Goal: Transaction & Acquisition: Purchase product/service

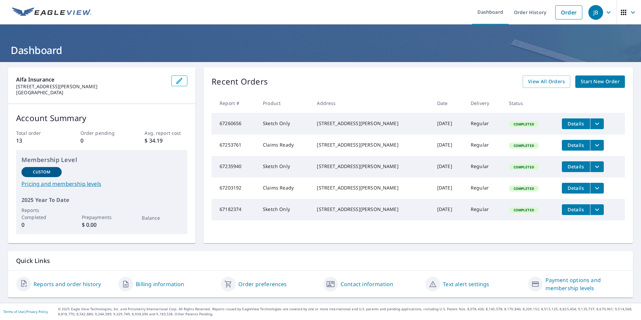
click at [596, 80] on span "Start New Order" at bounding box center [600, 81] width 39 height 8
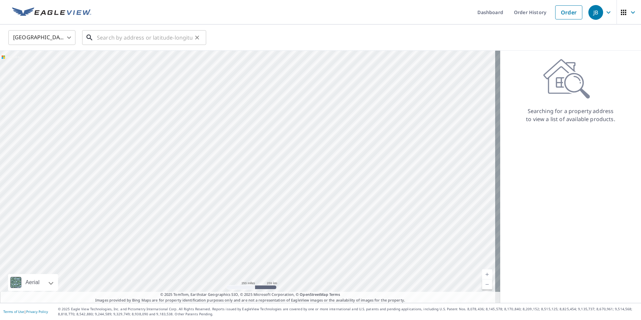
click at [102, 37] on input "text" at bounding box center [145, 37] width 96 height 19
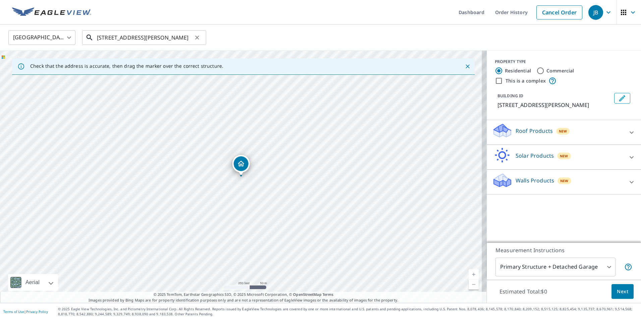
click at [125, 37] on input "[STREET_ADDRESS][PERSON_NAME]" at bounding box center [145, 37] width 96 height 19
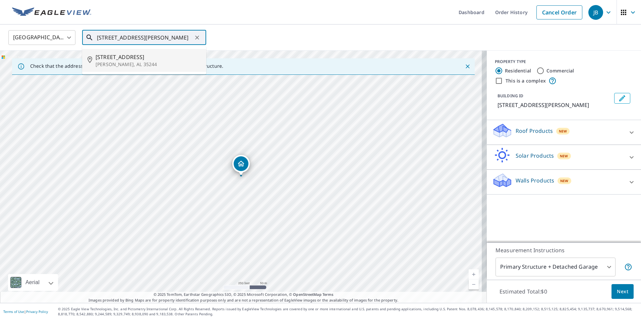
click at [134, 59] on span "[STREET_ADDRESS]" at bounding box center [148, 57] width 105 height 8
type input "[STREET_ADDRESS][PERSON_NAME]"
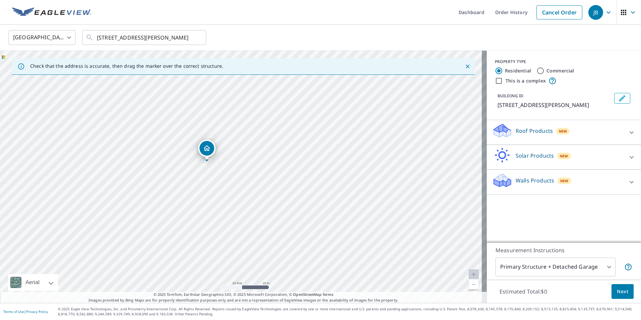
drag, startPoint x: 246, startPoint y: 145, endPoint x: 238, endPoint y: 239, distance: 94.0
click at [238, 239] on div "[STREET_ADDRESS][PERSON_NAME]" at bounding box center [243, 177] width 487 height 252
click at [630, 132] on icon at bounding box center [632, 132] width 4 height 2
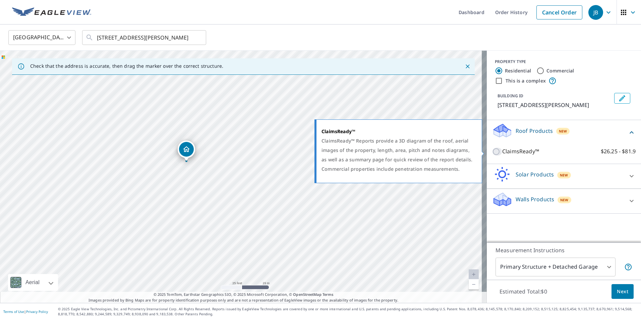
click at [493, 150] on input "ClaimsReady™ $26.25 - $81.9" at bounding box center [497, 152] width 10 height 8
checkbox input "true"
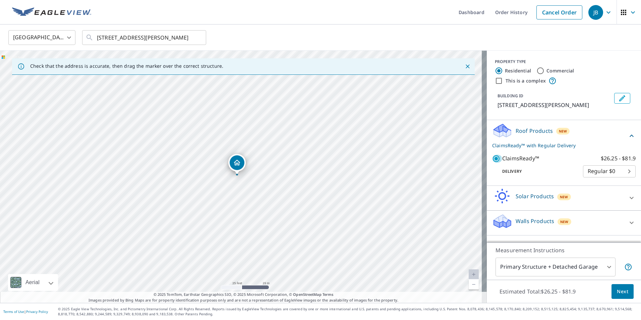
click at [605, 269] on body "JB JB Dashboard Order History Cancel Order JB [GEOGRAPHIC_DATA] US ​ [STREET_AD…" at bounding box center [320, 160] width 641 height 320
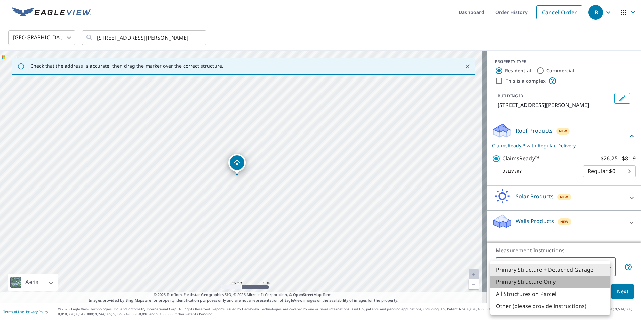
click at [547, 284] on li "Primary Structure Only" at bounding box center [551, 282] width 120 height 12
type input "2"
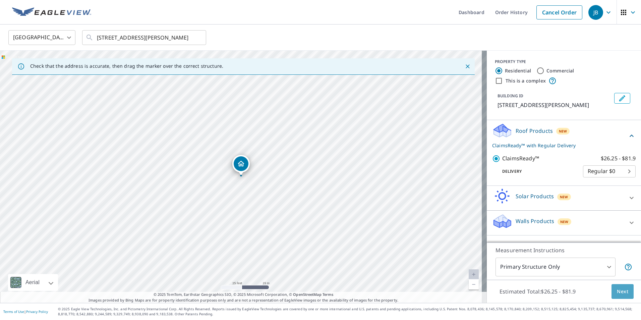
click at [617, 292] on span "Next" at bounding box center [622, 291] width 11 height 8
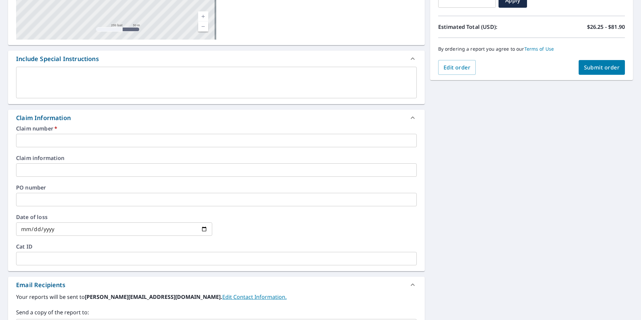
scroll to position [134, 0]
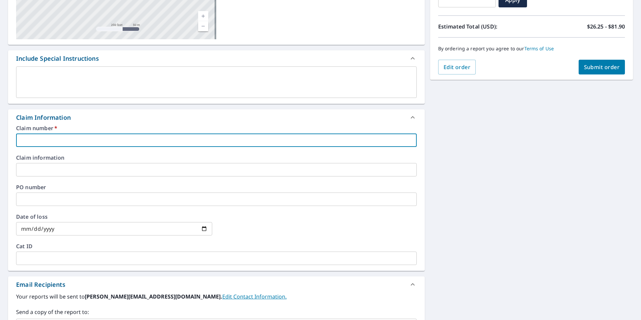
click at [26, 140] on input "text" at bounding box center [216, 140] width 401 height 13
type input "h0001122023"
click at [204, 231] on input "date" at bounding box center [114, 228] width 196 height 13
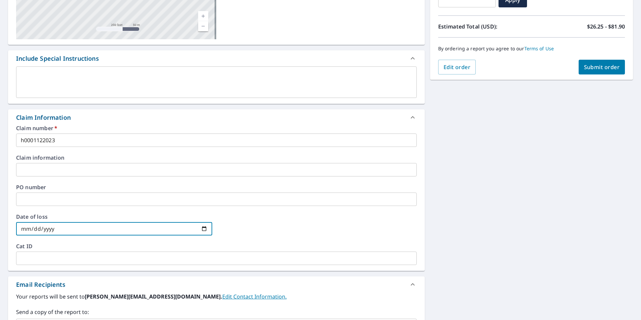
type input "[DATE]"
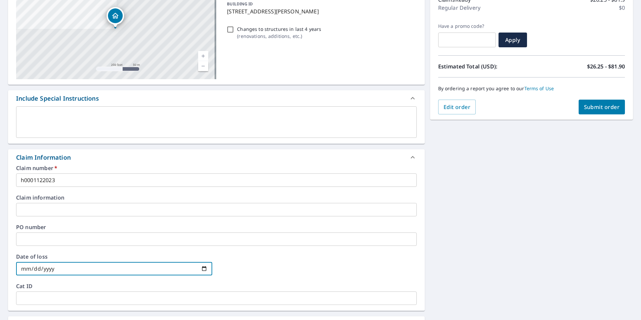
scroll to position [0, 0]
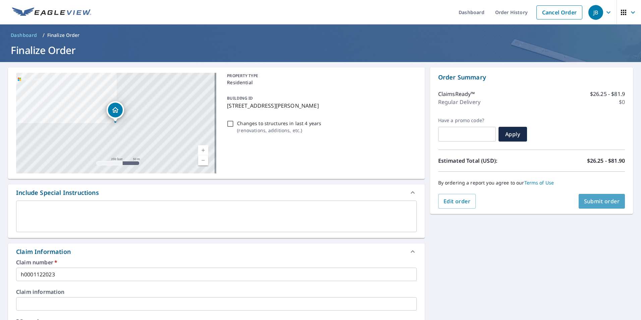
click at [601, 200] on span "Submit order" at bounding box center [602, 201] width 36 height 7
